Goal: Navigation & Orientation: Find specific page/section

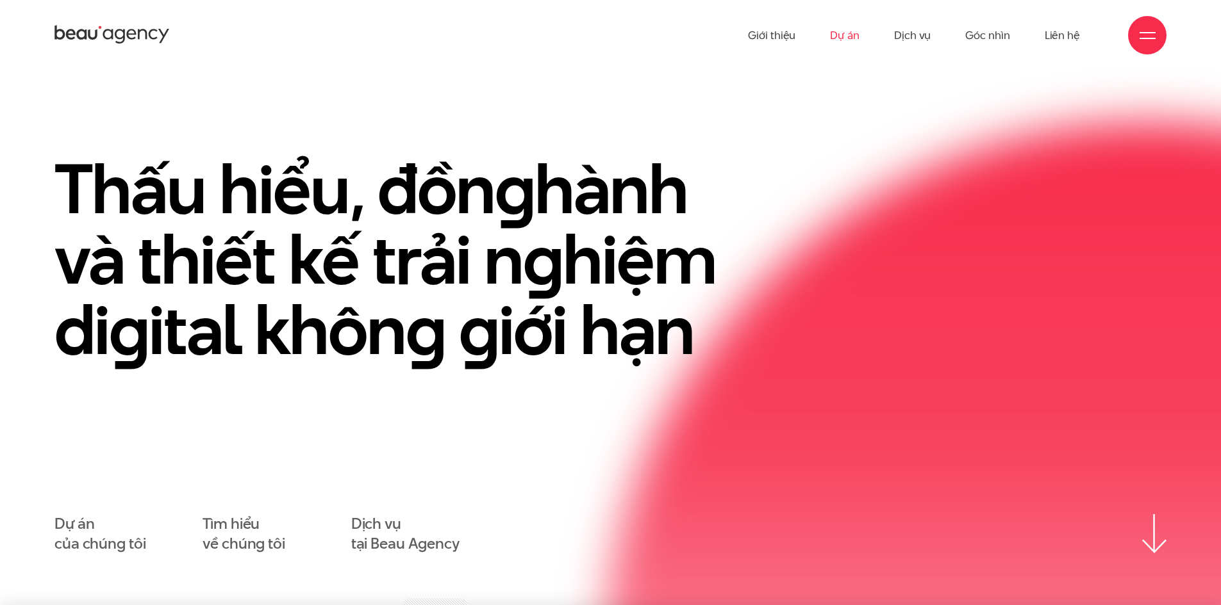
click at [848, 47] on link "Dự án" at bounding box center [844, 35] width 29 height 70
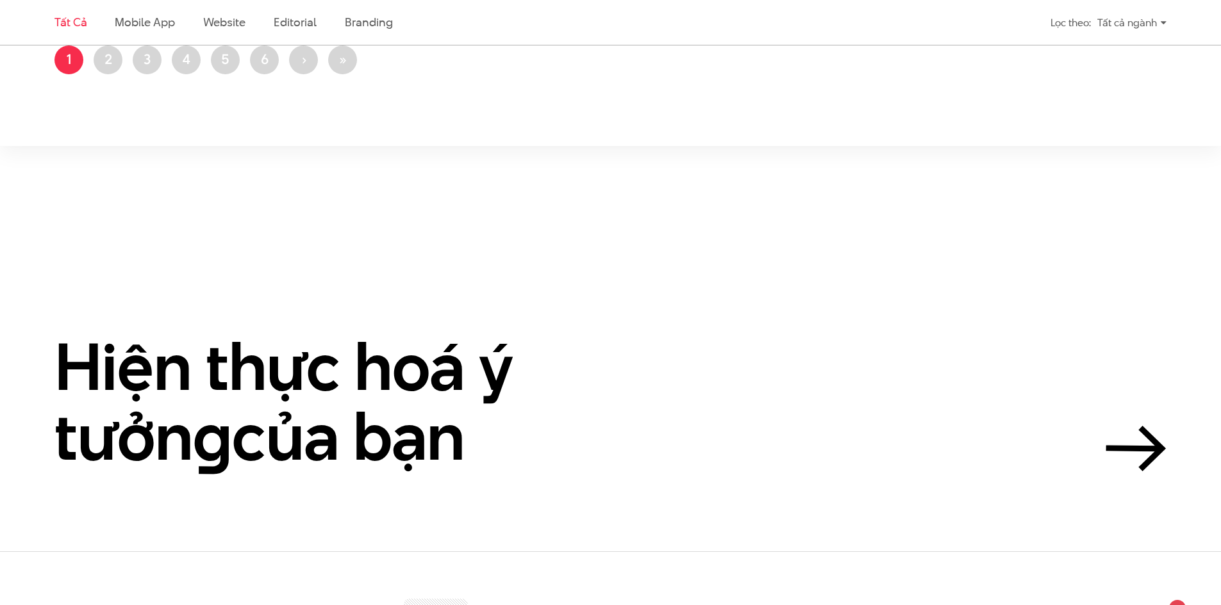
scroll to position [3140, 0]
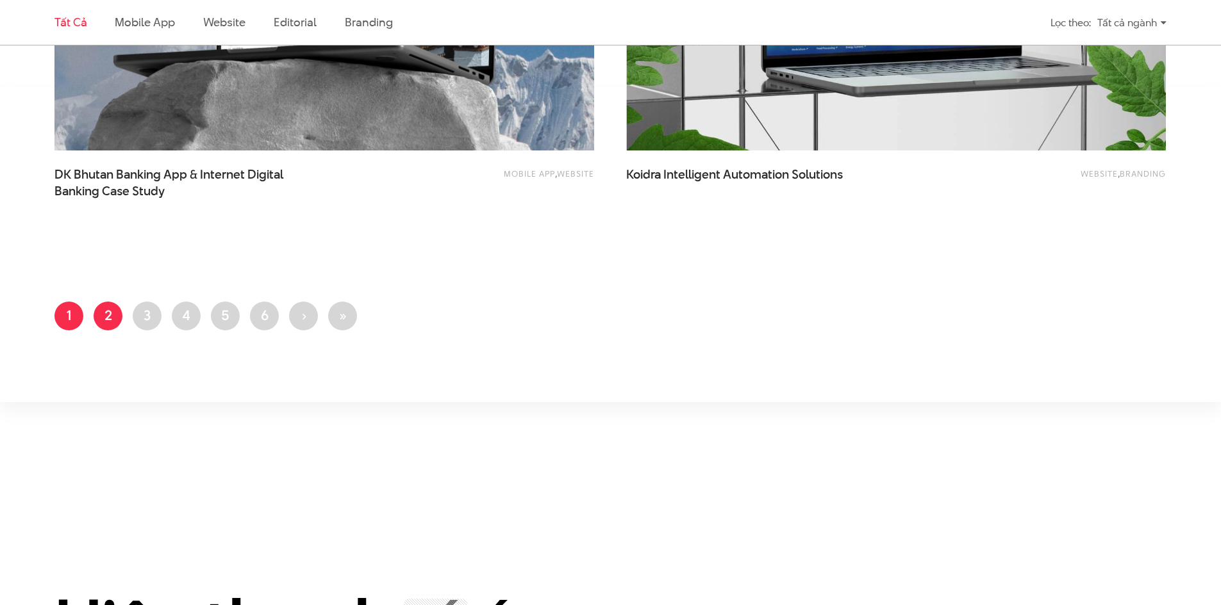
click at [113, 320] on link "Trang 2" at bounding box center [108, 316] width 29 height 29
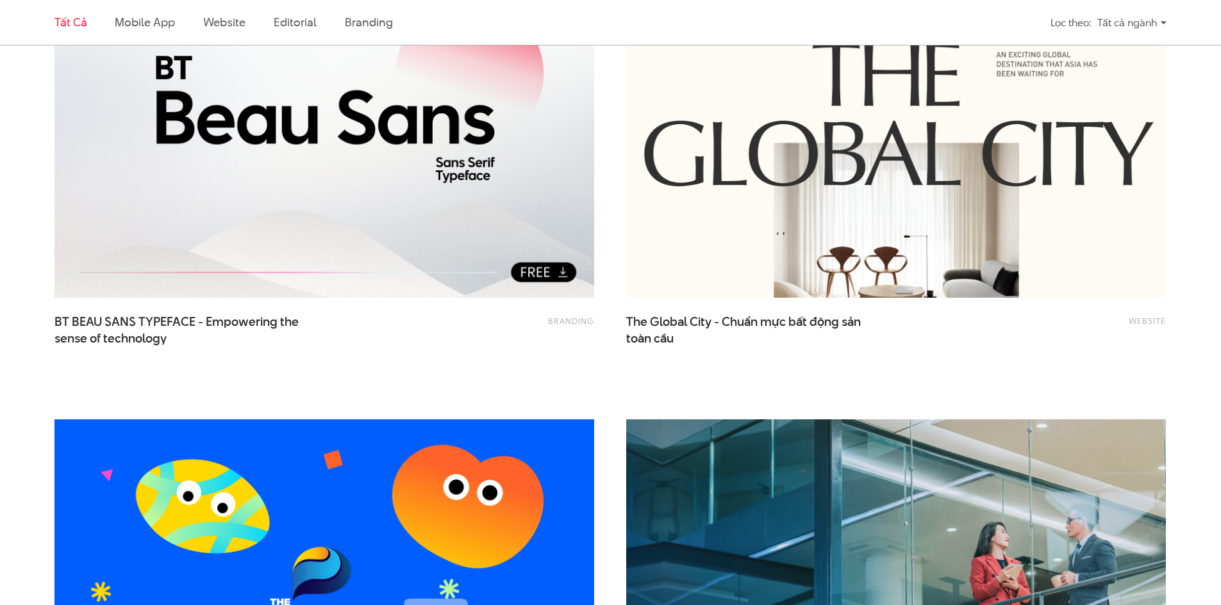
scroll to position [897, 0]
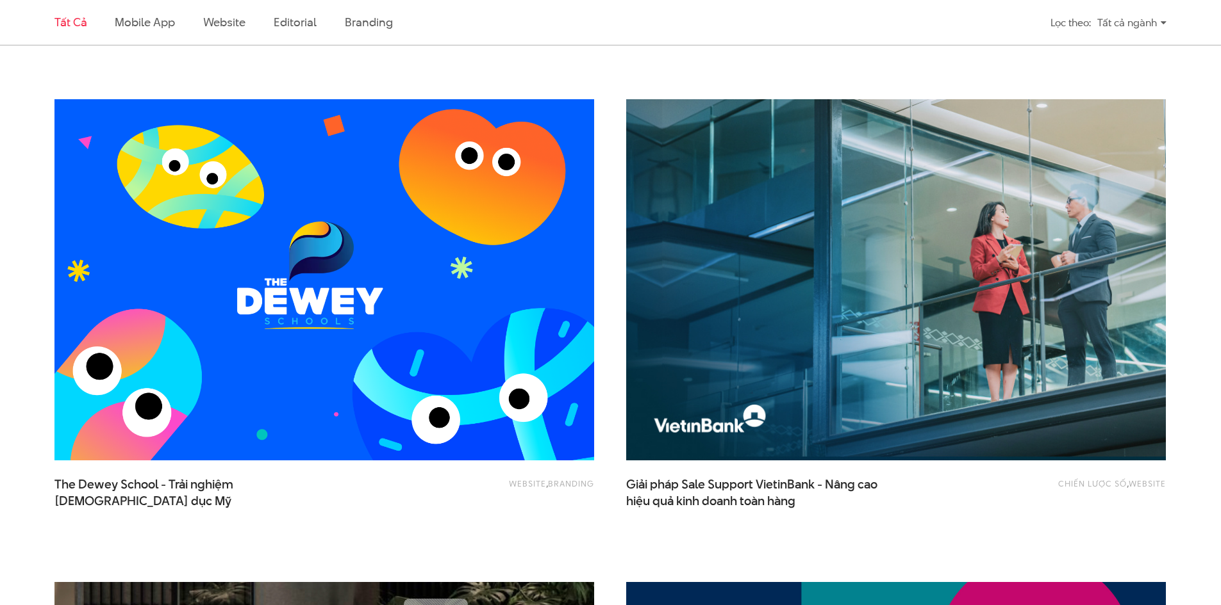
click at [428, 309] on img at bounding box center [324, 280] width 593 height 398
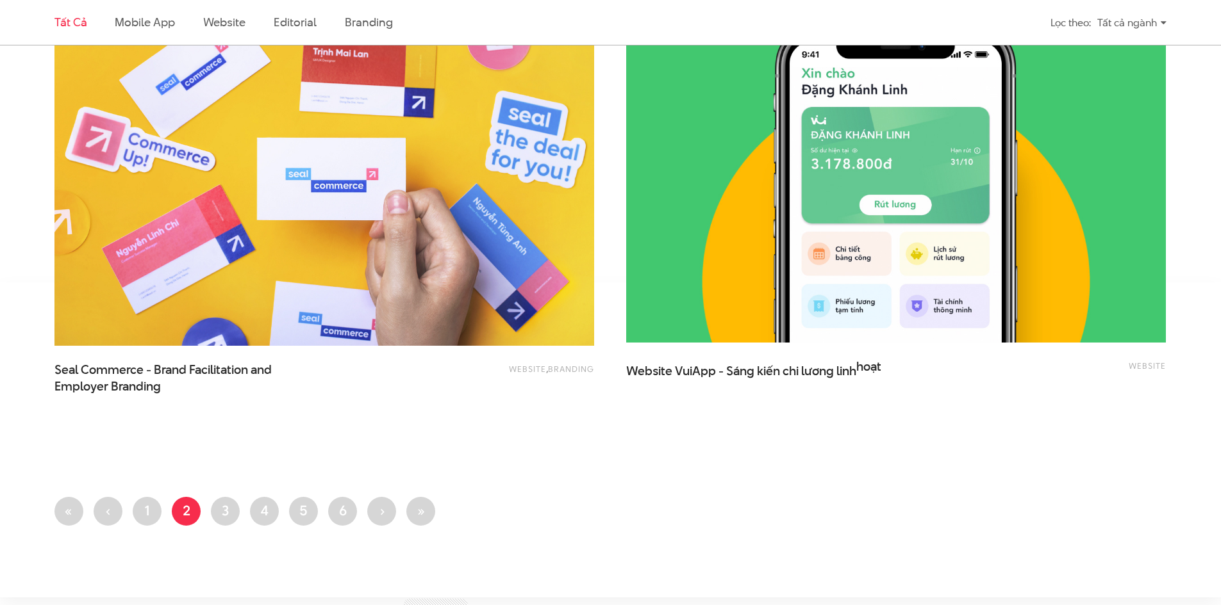
scroll to position [3011, 0]
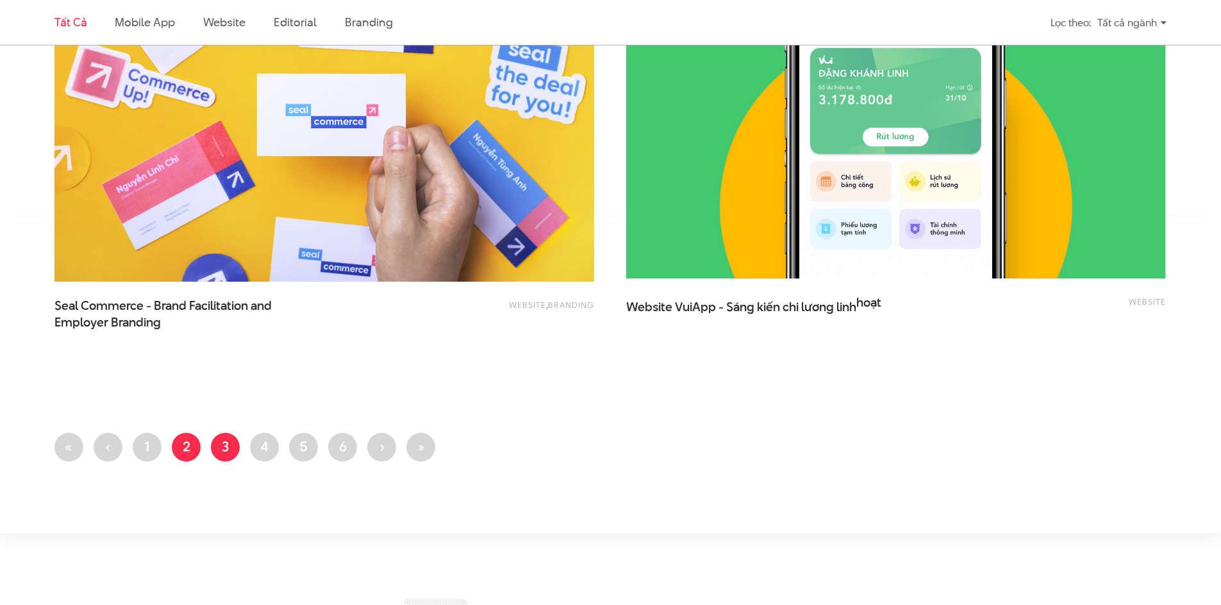
click at [226, 445] on link "Trang 3" at bounding box center [225, 447] width 29 height 29
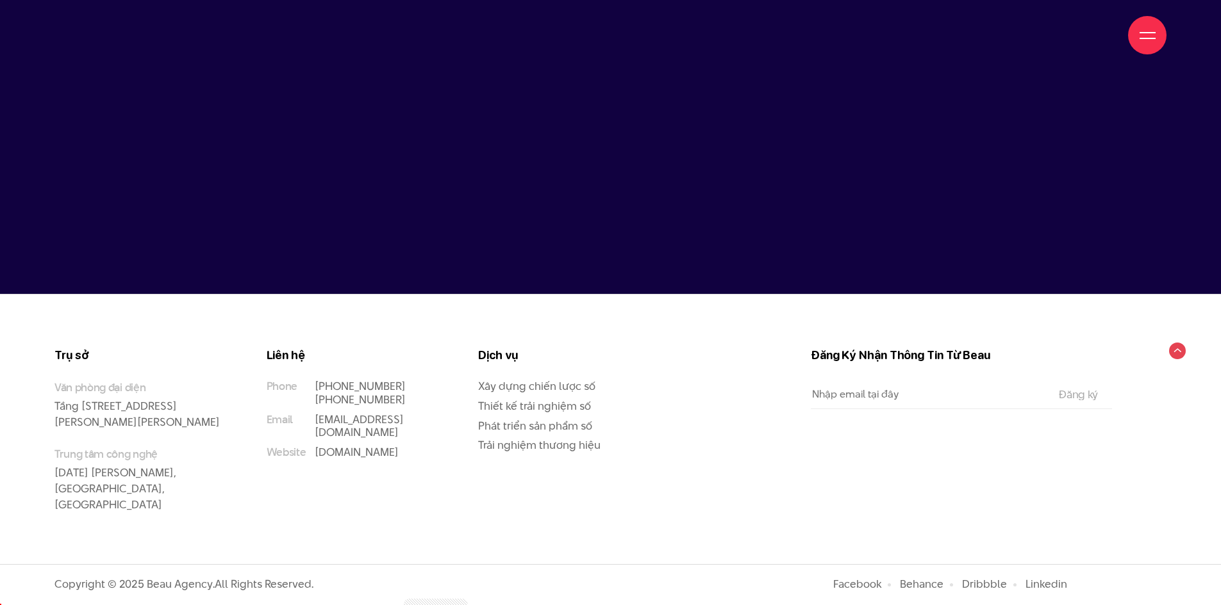
scroll to position [10892, 0]
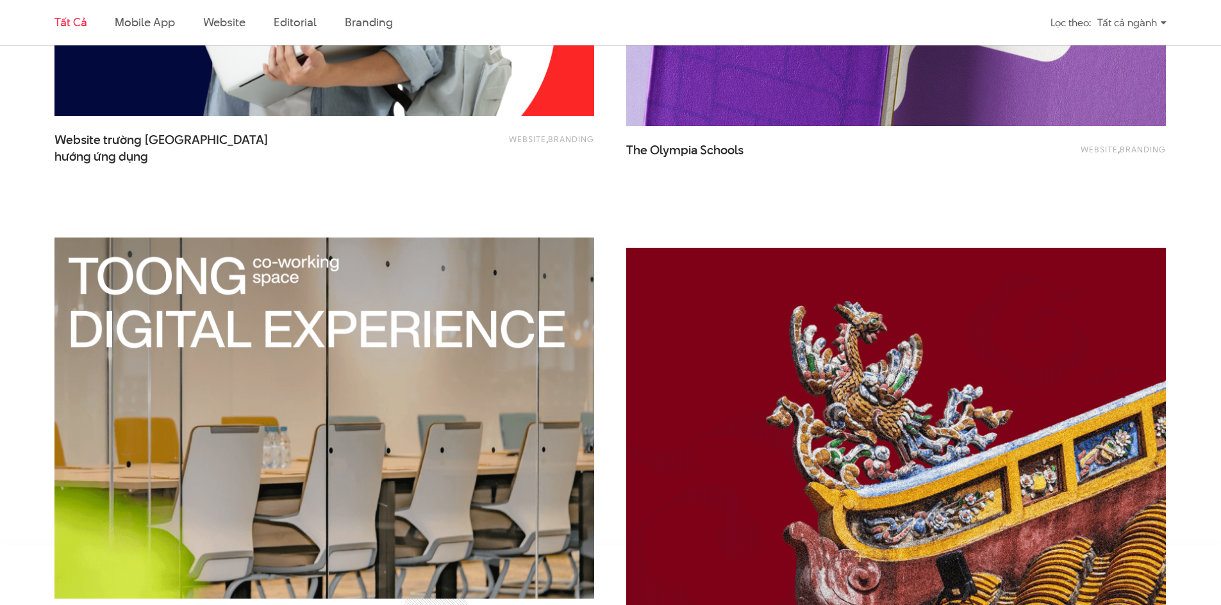
scroll to position [3011, 0]
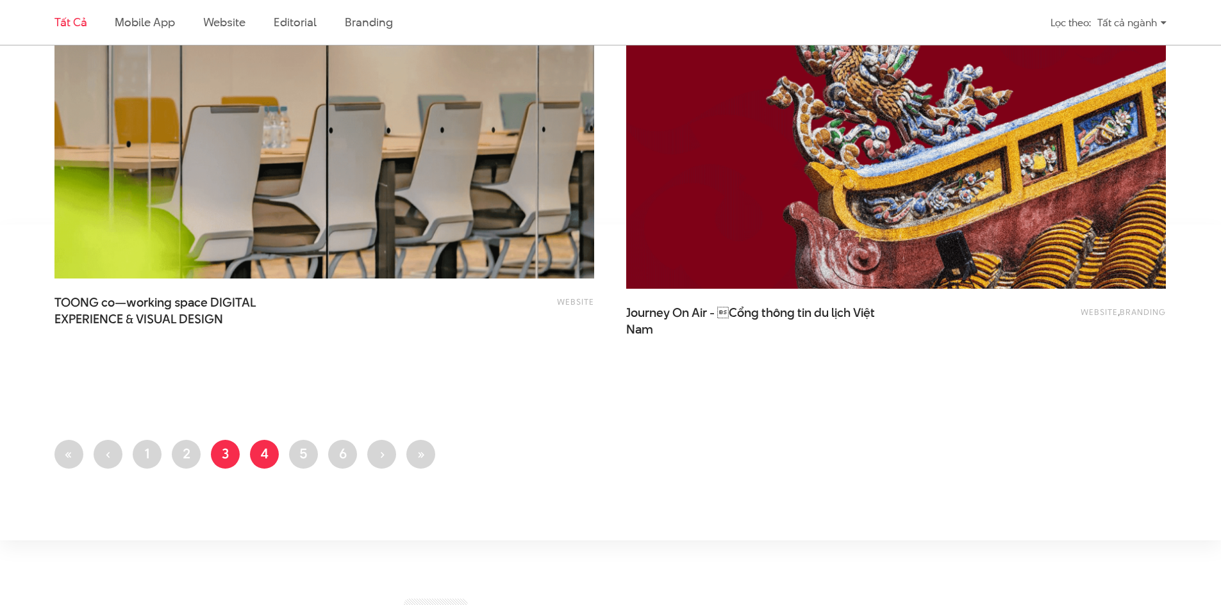
click at [259, 453] on link "Trang 4" at bounding box center [264, 454] width 29 height 29
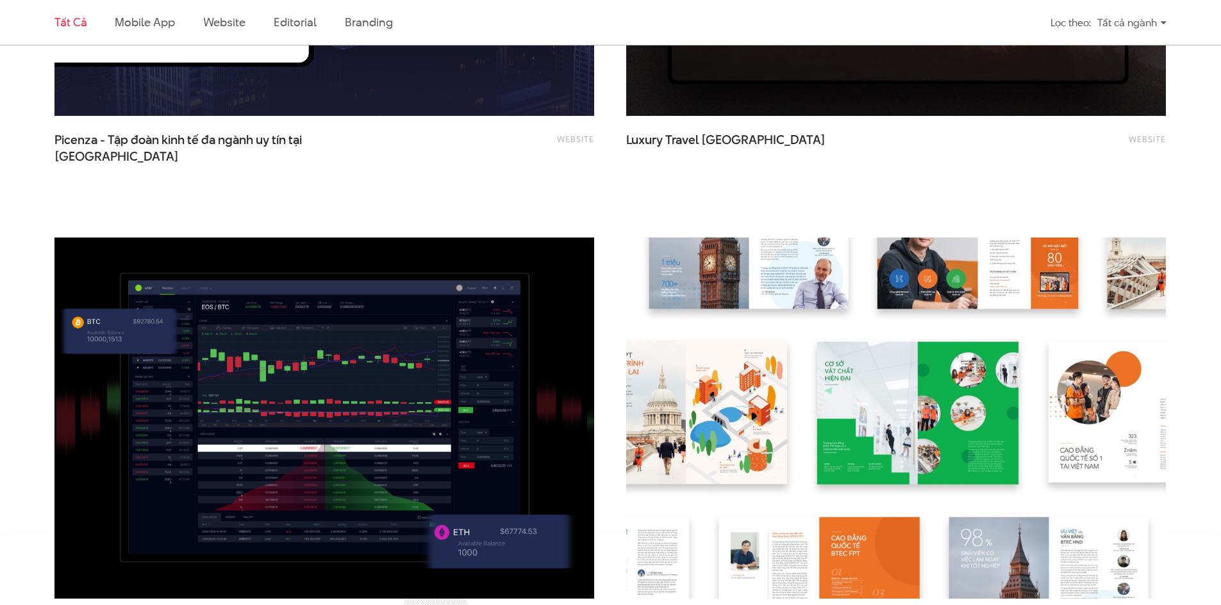
scroll to position [2947, 0]
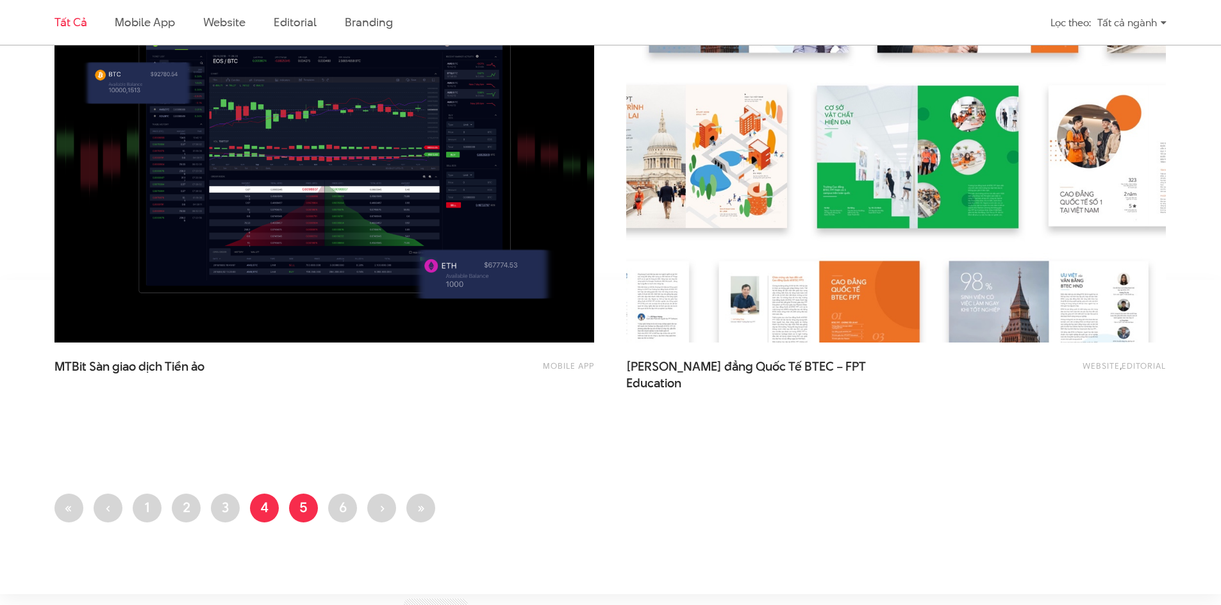
click at [301, 506] on link "Trang 5" at bounding box center [303, 508] width 29 height 29
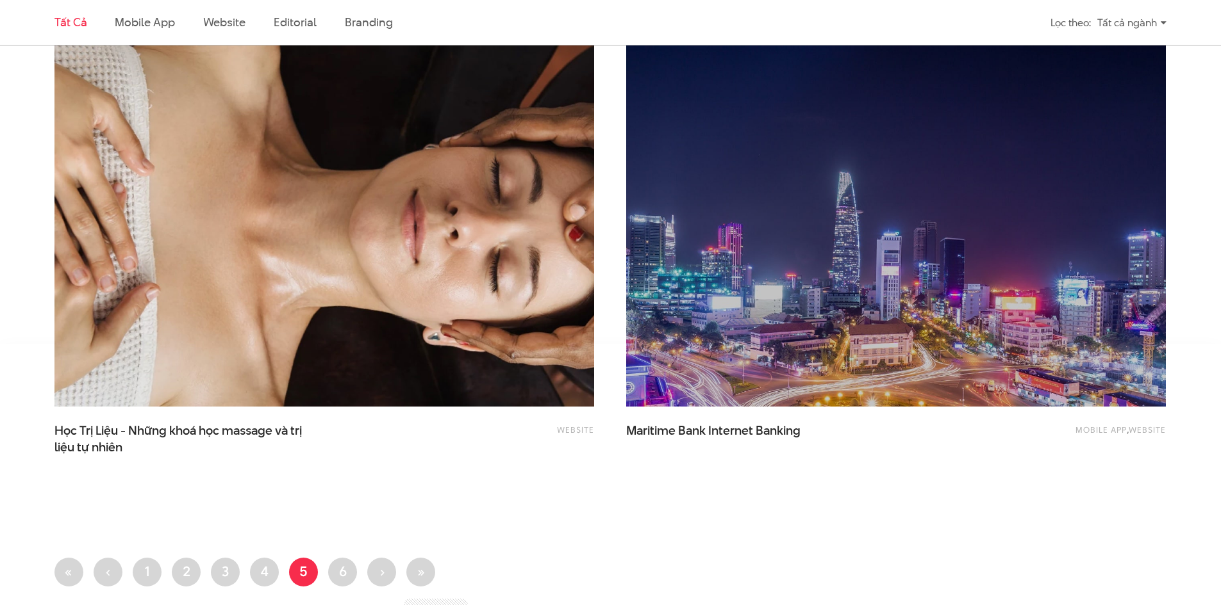
scroll to position [3204, 0]
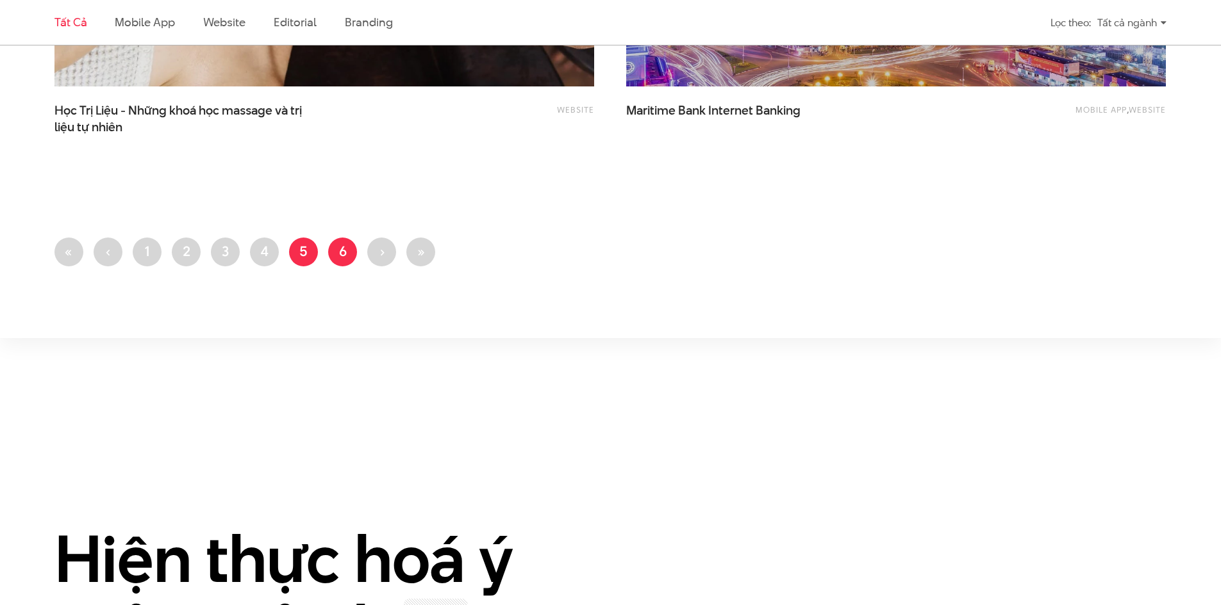
click at [339, 242] on link "Trang 6" at bounding box center [342, 252] width 29 height 29
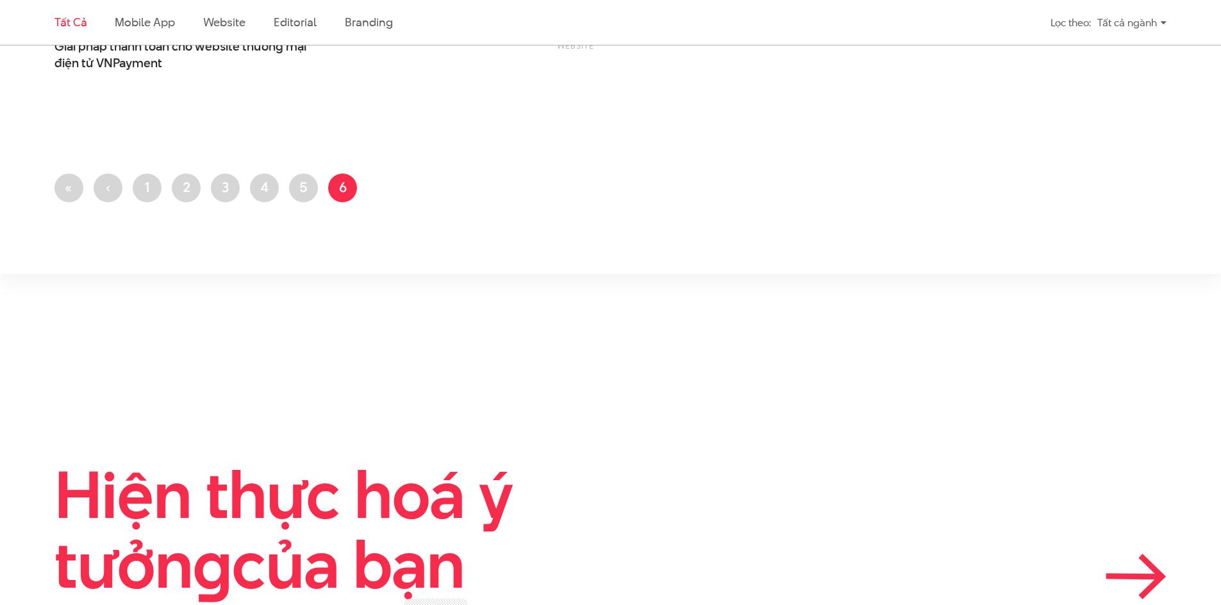
scroll to position [3636, 0]
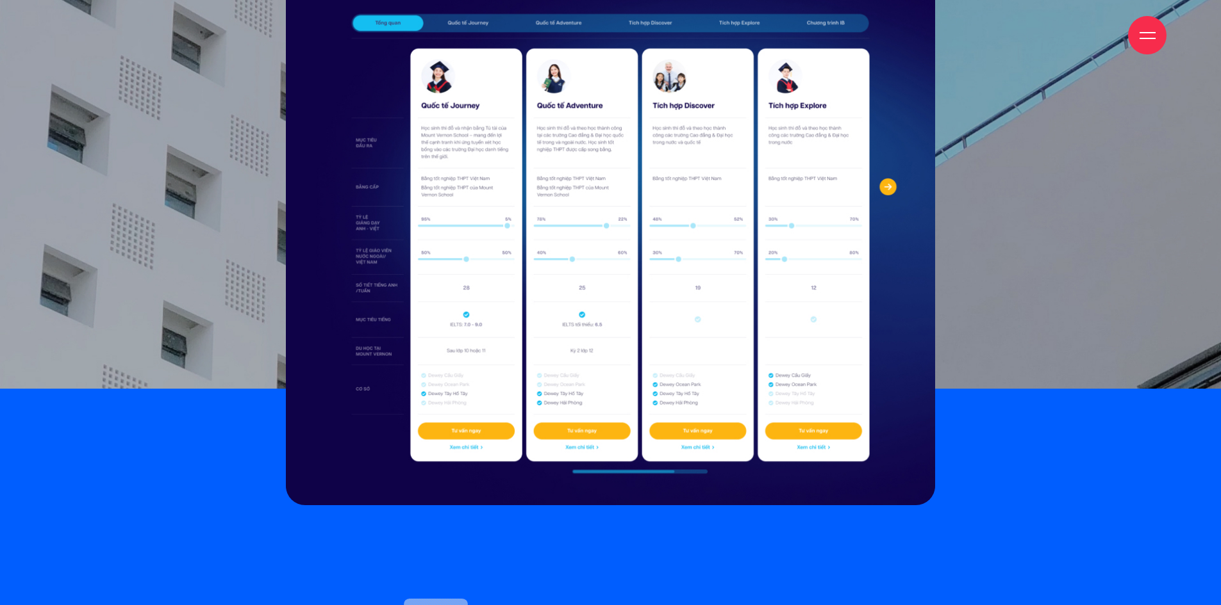
scroll to position [7496, 0]
